Goal: Information Seeking & Learning: Find specific page/section

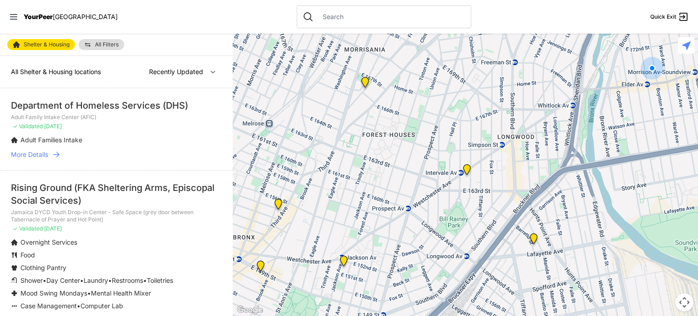
select select "nearby"
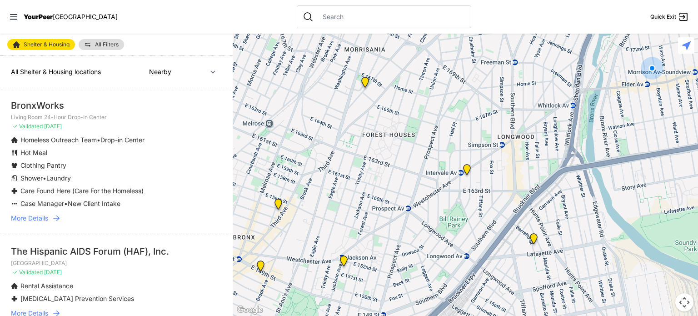
click at [56, 216] on icon at bounding box center [56, 218] width 9 height 9
click at [38, 218] on span "More Details" at bounding box center [29, 218] width 37 height 9
click at [58, 216] on icon at bounding box center [56, 217] width 6 height 5
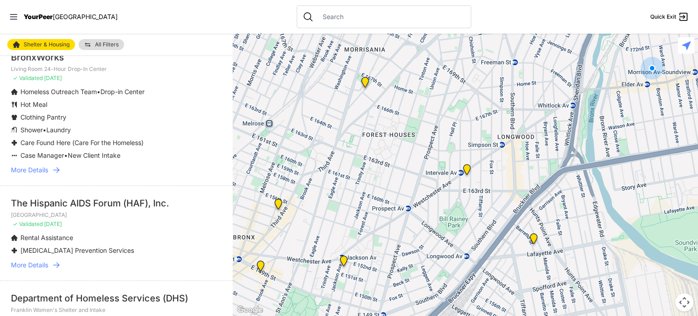
scroll to position [30, 0]
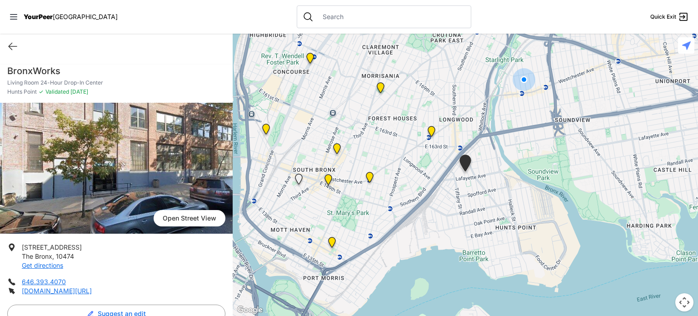
click at [157, 49] on div "Quick Exit" at bounding box center [116, 46] width 233 height 25
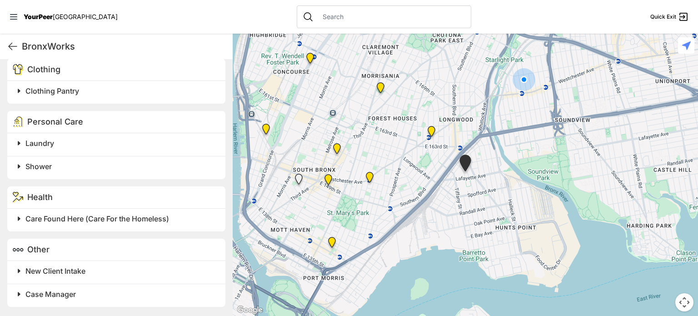
scroll to position [711, 0]
click at [44, 140] on span "Laundry" at bounding box center [39, 143] width 29 height 9
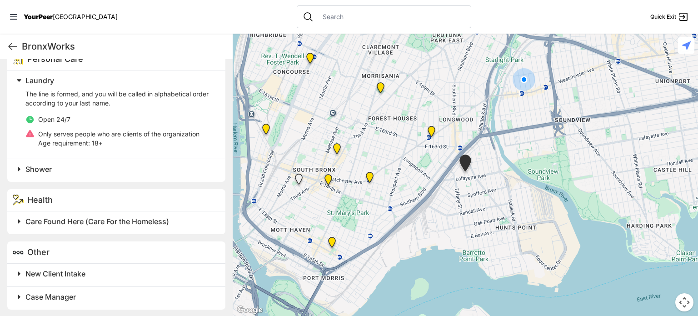
scroll to position [776, 0]
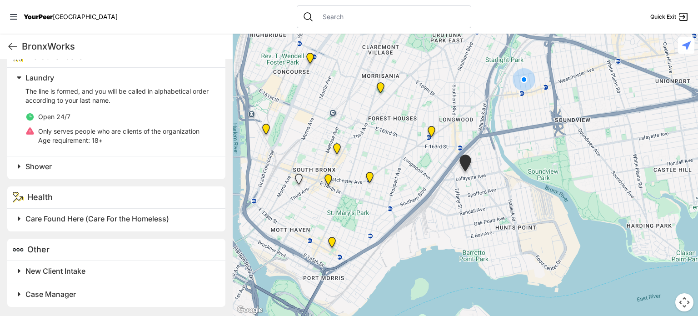
click at [59, 266] on h2 "New Client Intake" at bounding box center [119, 270] width 189 height 11
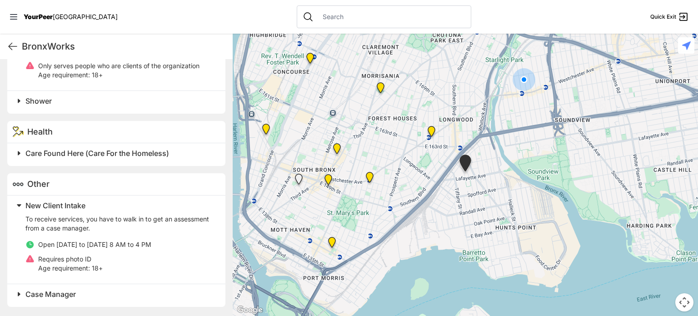
scroll to position [595, 0]
